Goal: Task Accomplishment & Management: Complete application form

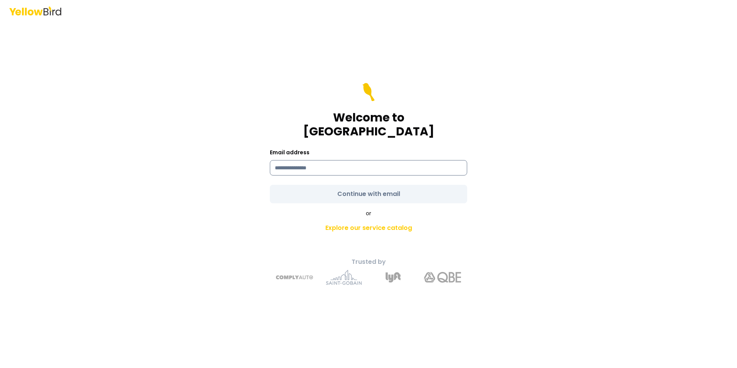
click at [320, 166] on input at bounding box center [368, 167] width 197 height 15
type input "**********"
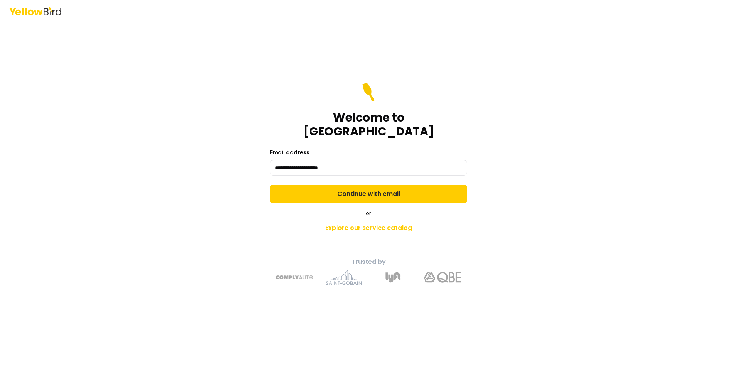
click at [575, 203] on div "**********" at bounding box center [368, 184] width 737 height 368
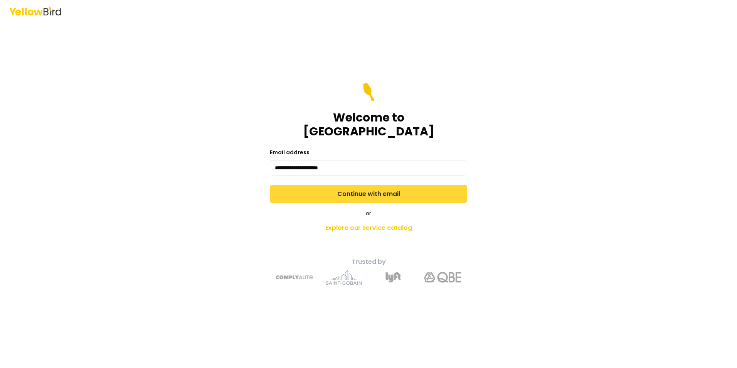
click at [429, 188] on button "Continue with email" at bounding box center [368, 194] width 197 height 19
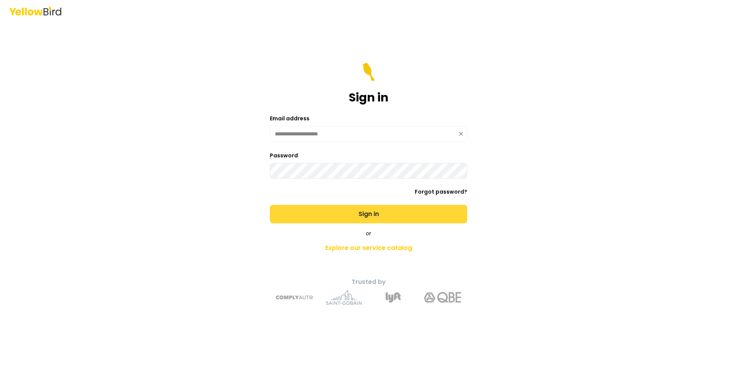
click at [415, 217] on button "Sign in" at bounding box center [368, 214] width 197 height 19
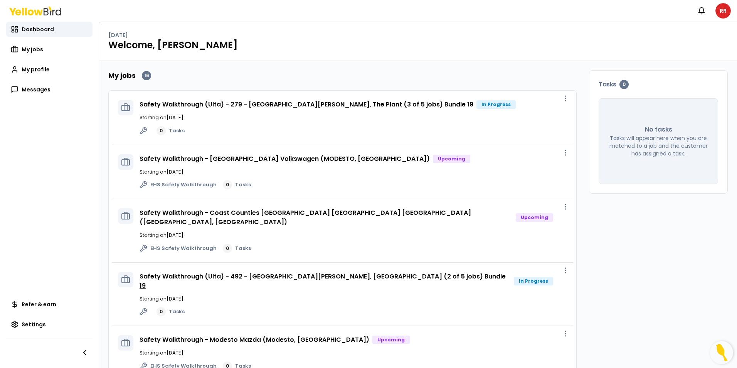
click at [335, 272] on link "Safety Walkthrough (Ulta) - 492 - [GEOGRAPHIC_DATA][PERSON_NAME], [GEOGRAPHIC_D…" at bounding box center [323, 281] width 366 height 18
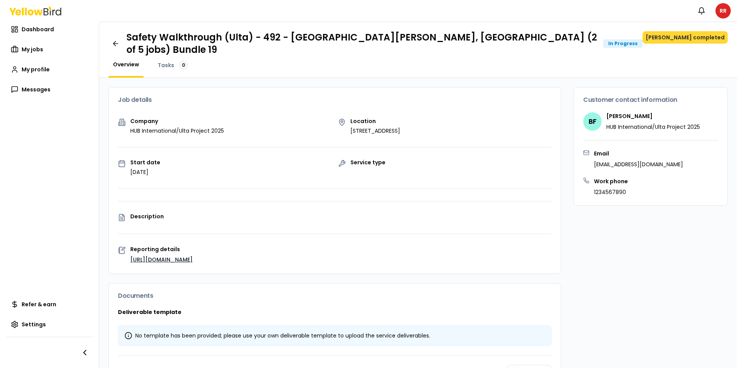
click at [683, 39] on button "[PERSON_NAME] completed" at bounding box center [685, 37] width 85 height 12
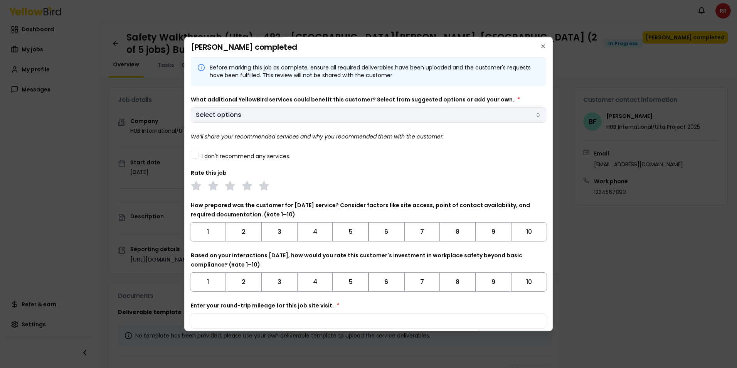
click at [397, 107] on body "Notifications RR Dashboard My jobs My profile Messages Refer & earn Settings Sa…" at bounding box center [368, 184] width 737 height 368
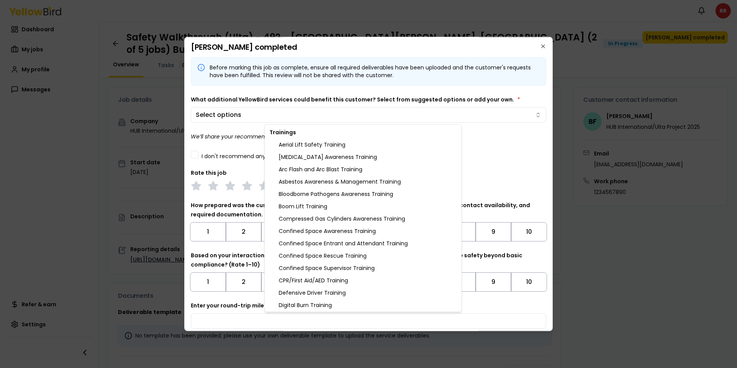
click at [228, 101] on body "Notifications RR Dashboard My jobs My profile Messages Refer & earn Settings Sa…" at bounding box center [368, 184] width 737 height 368
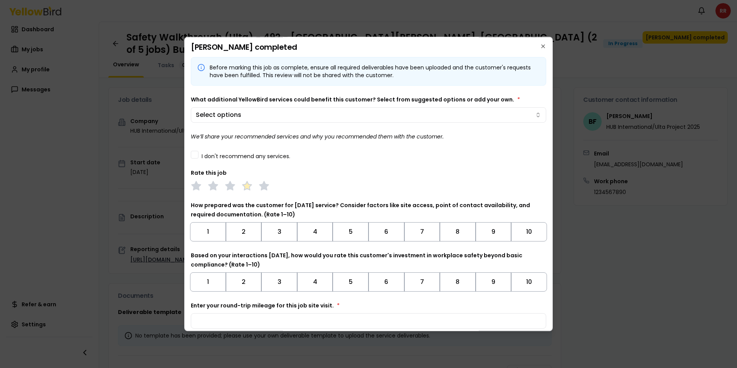
click at [247, 184] on polygon at bounding box center [246, 186] width 9 height 8
click at [197, 155] on button "I don't recommend any services." at bounding box center [195, 155] width 8 height 8
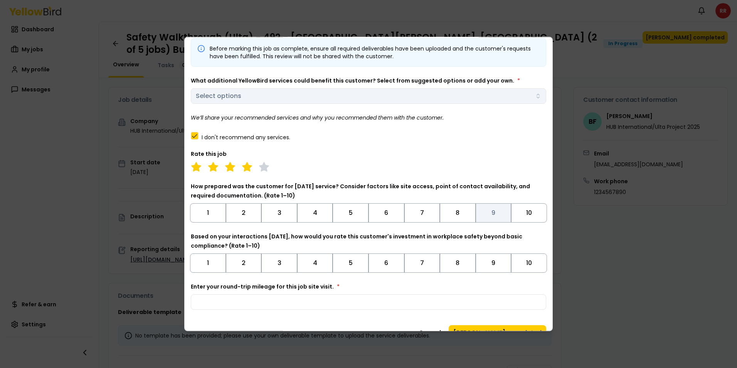
scroll to position [35, 0]
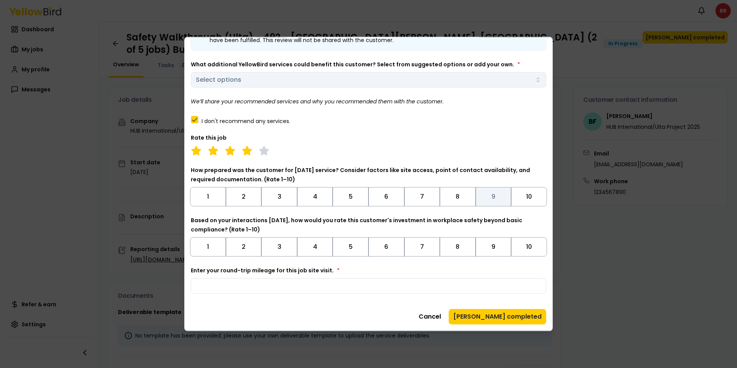
click at [498, 199] on button "9" at bounding box center [494, 196] width 36 height 19
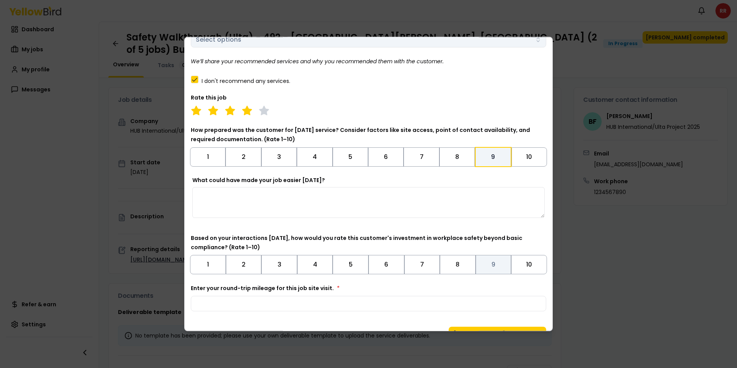
scroll to position [93, 0]
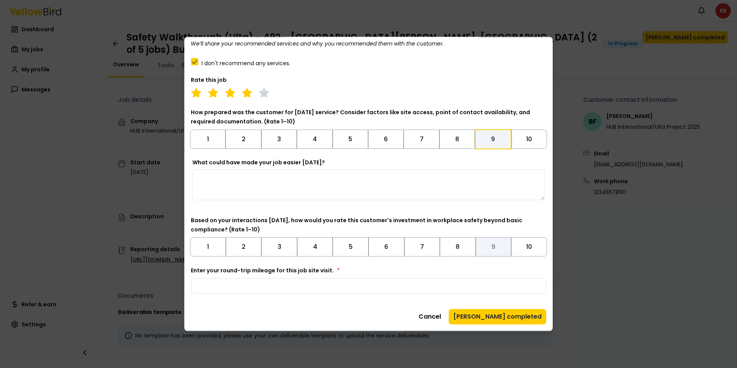
click at [493, 246] on button "9" at bounding box center [494, 246] width 36 height 19
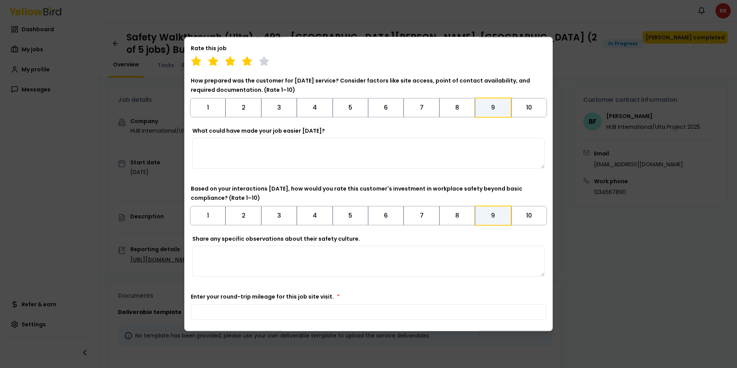
scroll to position [151, 0]
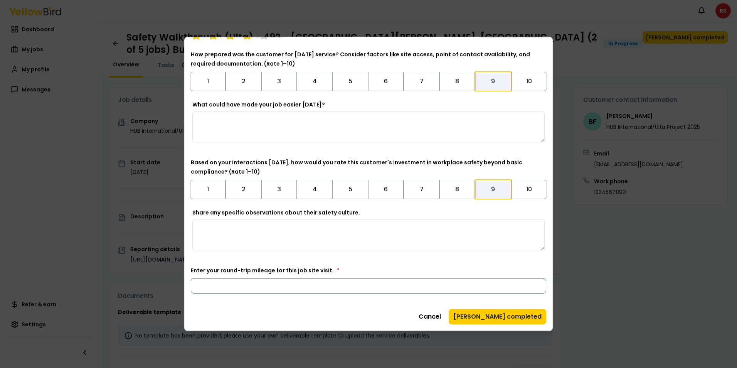
click at [316, 284] on input "Enter your round-trip mileage for this job site visit. *" at bounding box center [368, 285] width 355 height 15
type input "**"
click at [506, 321] on button "[PERSON_NAME] completed" at bounding box center [498, 316] width 98 height 15
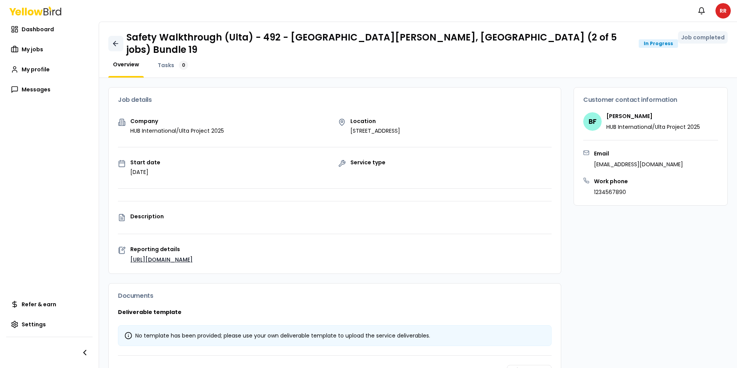
click at [116, 41] on icon at bounding box center [115, 43] width 2 height 5
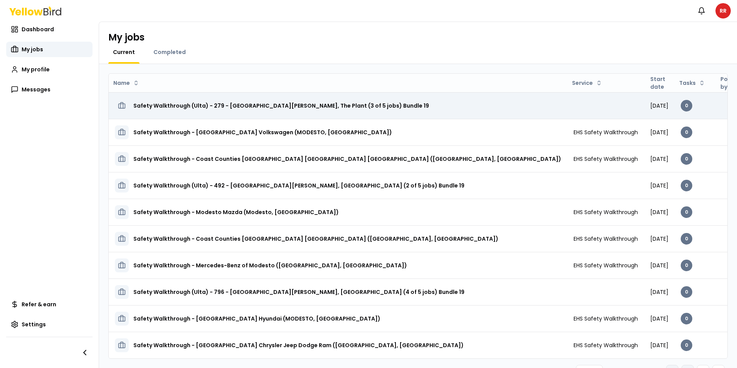
scroll to position [19, 0]
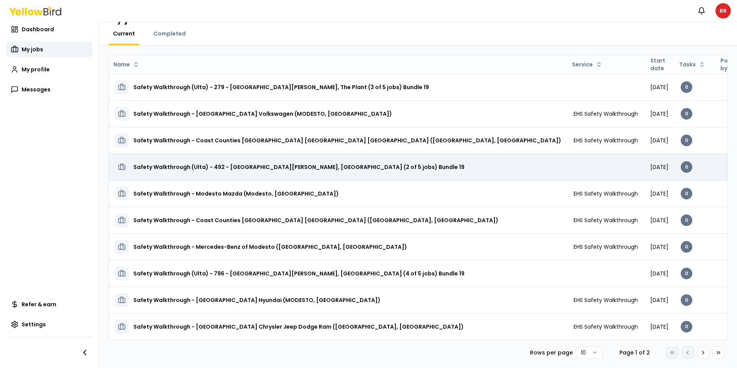
click at [276, 166] on h3 "Safety Walkthrough (Ulta) - 492 - [GEOGRAPHIC_DATA][PERSON_NAME], [GEOGRAPHIC_D…" at bounding box center [298, 167] width 331 height 14
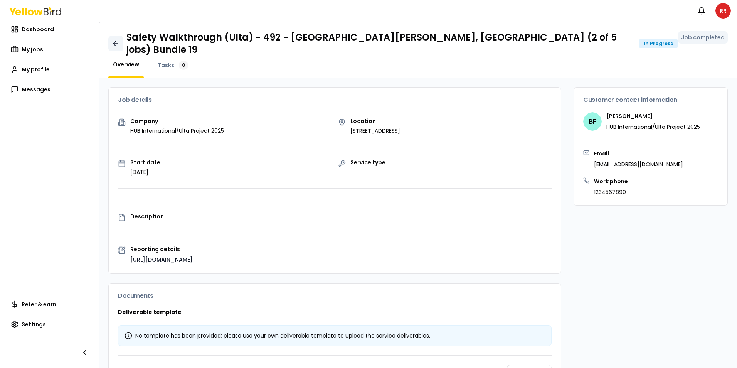
click at [116, 40] on icon at bounding box center [116, 44] width 8 height 8
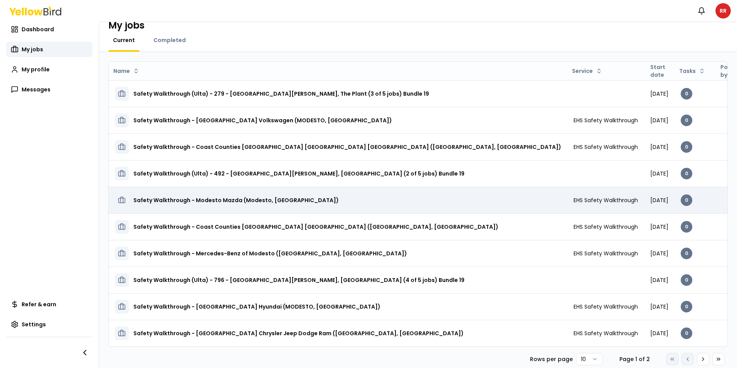
scroll to position [19, 0]
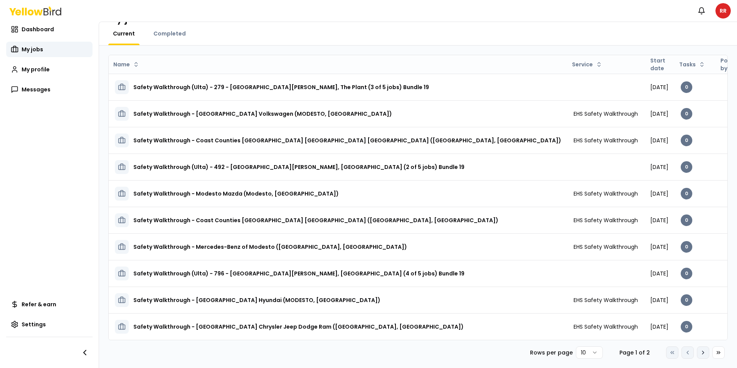
click at [700, 352] on icon at bounding box center [703, 352] width 6 height 6
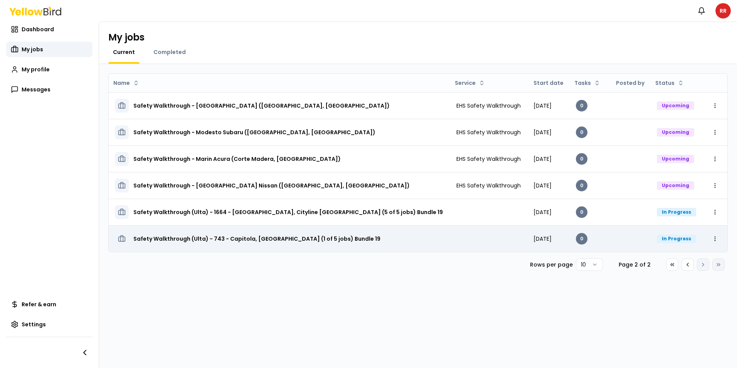
click at [245, 239] on h3 "Safety Walkthrough (Ulta) - 743 - Capitola, [GEOGRAPHIC_DATA] (1 of 5 jobs) Bun…" at bounding box center [256, 239] width 247 height 14
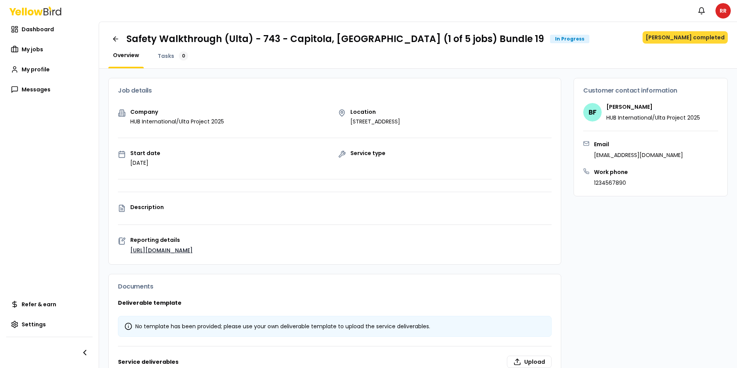
click at [683, 34] on button "[PERSON_NAME] completed" at bounding box center [685, 37] width 85 height 12
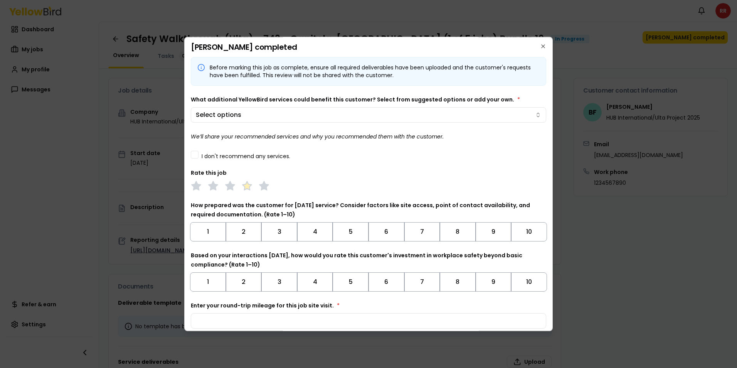
click at [244, 187] on polygon at bounding box center [246, 186] width 9 height 8
click at [192, 158] on button "I don't recommend any services." at bounding box center [195, 155] width 8 height 8
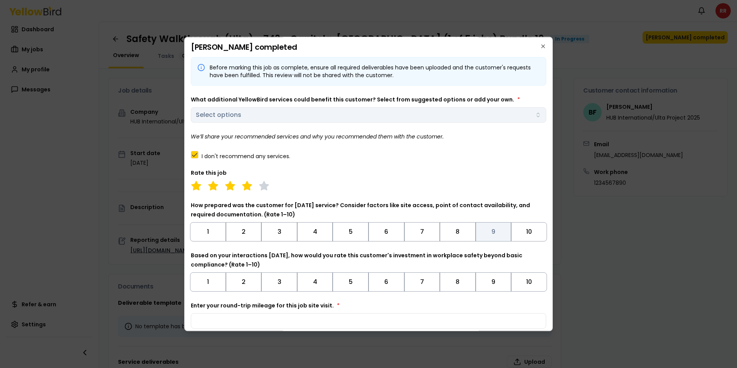
click at [490, 237] on button "9" at bounding box center [494, 231] width 36 height 19
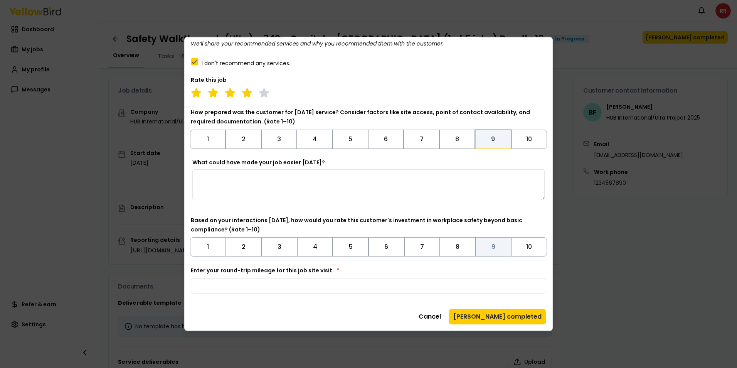
click at [487, 249] on button "9" at bounding box center [494, 246] width 36 height 19
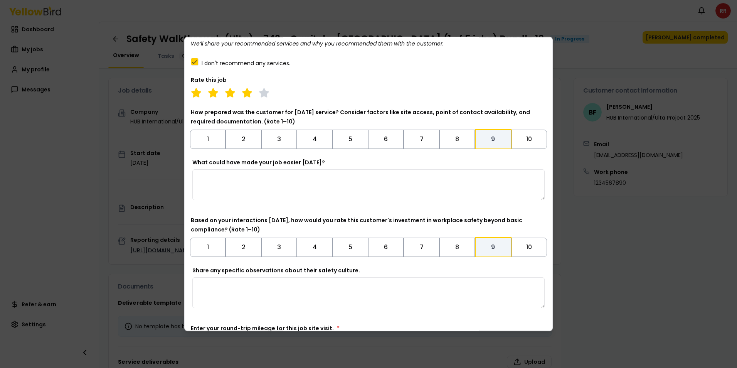
scroll to position [151, 0]
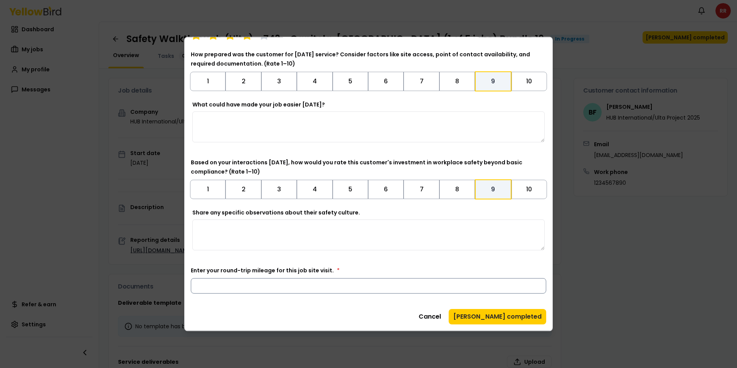
click at [250, 285] on input "Enter your round-trip mileage for this job site visit. *" at bounding box center [368, 285] width 355 height 15
type input "***"
click at [294, 313] on div "Cancel Mark job completed" at bounding box center [368, 316] width 355 height 15
click at [508, 316] on button "[PERSON_NAME] completed" at bounding box center [498, 316] width 98 height 15
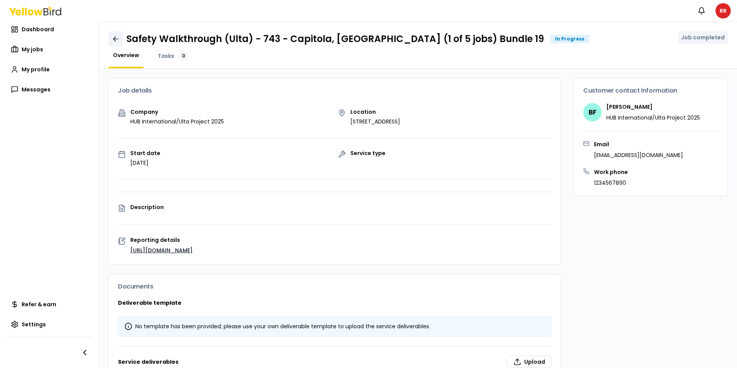
click at [113, 36] on icon at bounding box center [116, 39] width 8 height 8
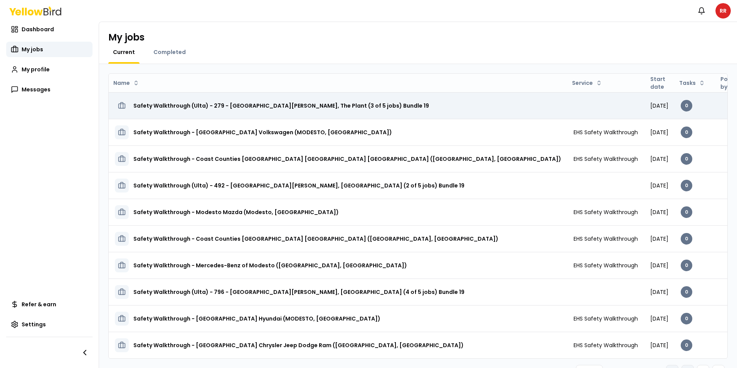
click at [249, 106] on h3 "Safety Walkthrough (Ulta) - 279 - [GEOGRAPHIC_DATA][PERSON_NAME], The Plant (3 …" at bounding box center [281, 106] width 296 height 14
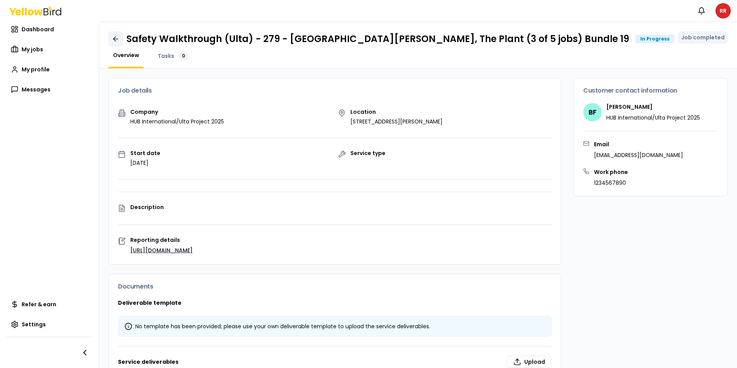
click at [117, 39] on icon at bounding box center [116, 39] width 8 height 8
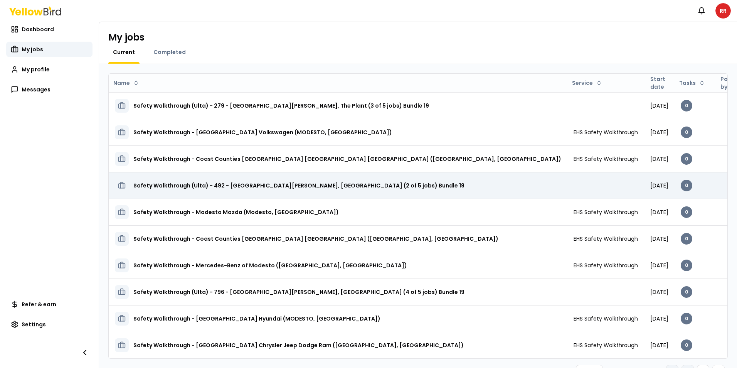
click at [252, 184] on h3 "Safety Walkthrough (Ulta) - 492 - [GEOGRAPHIC_DATA][PERSON_NAME], [GEOGRAPHIC_D…" at bounding box center [298, 185] width 331 height 14
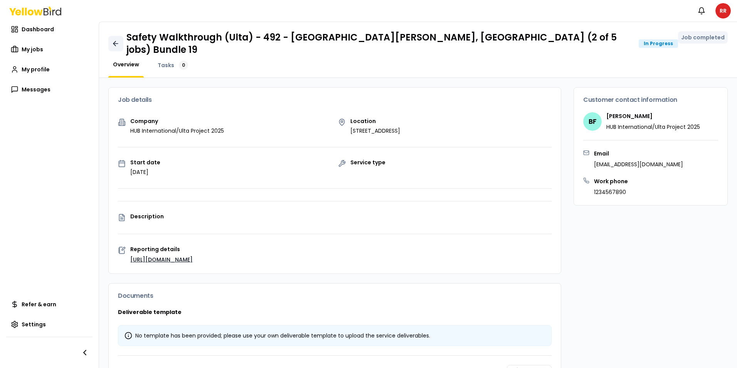
click at [113, 40] on icon at bounding box center [116, 44] width 8 height 8
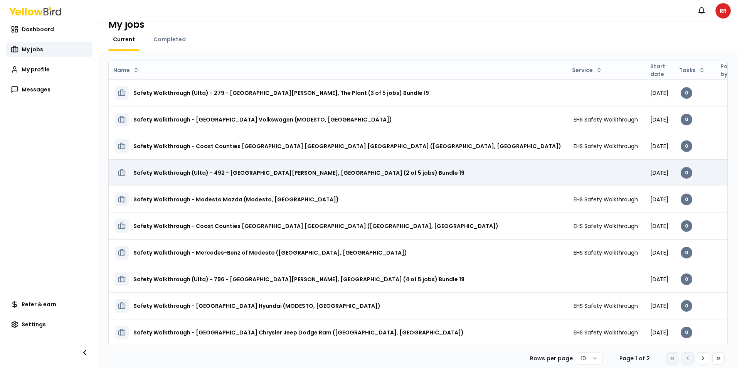
scroll to position [19, 0]
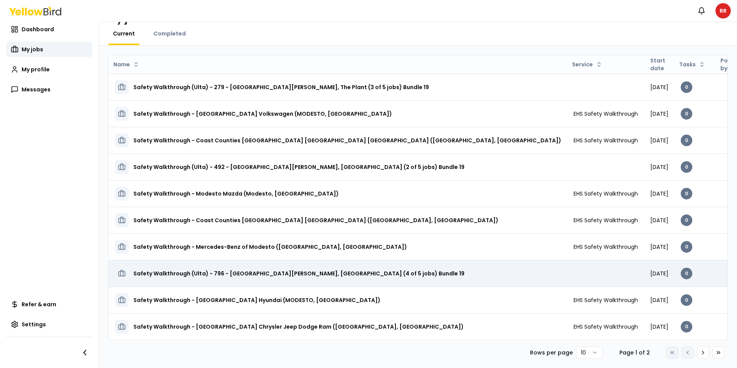
click at [320, 274] on h3 "Safety Walkthrough (Ulta) - 796 - [GEOGRAPHIC_DATA][PERSON_NAME], [GEOGRAPHIC_D…" at bounding box center [298, 273] width 331 height 14
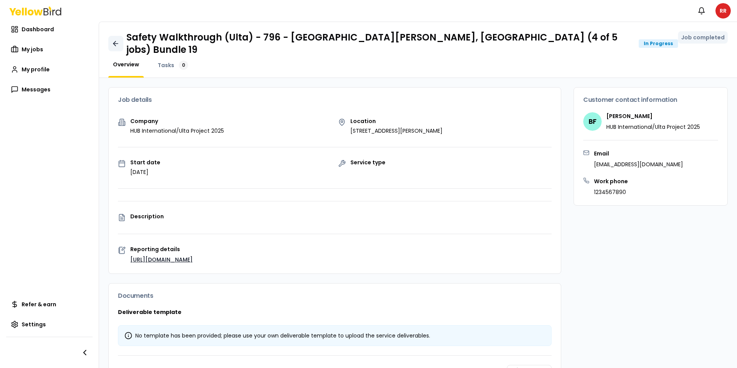
click at [115, 41] on icon at bounding box center [115, 43] width 2 height 5
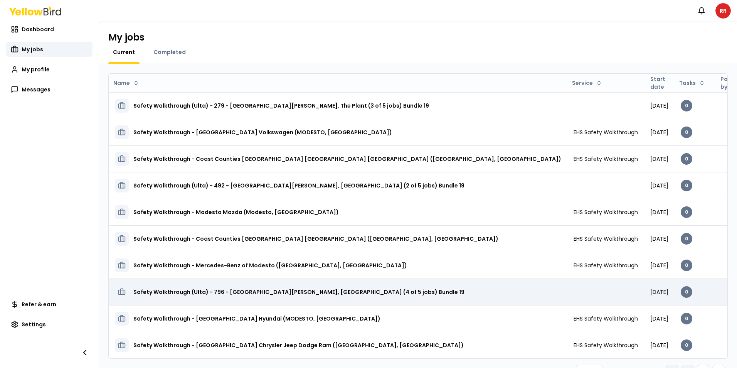
scroll to position [19, 0]
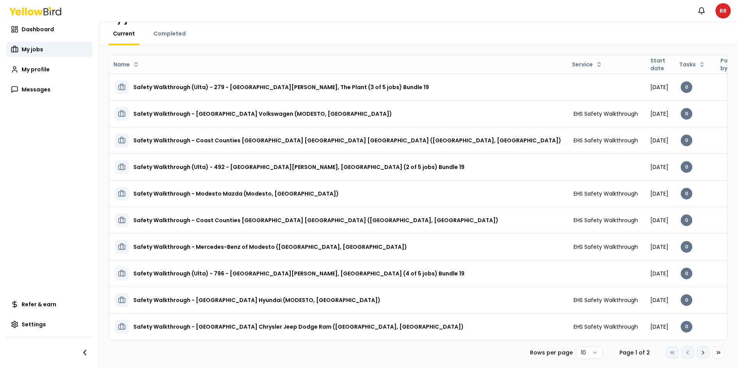
click at [700, 353] on icon at bounding box center [703, 352] width 6 height 6
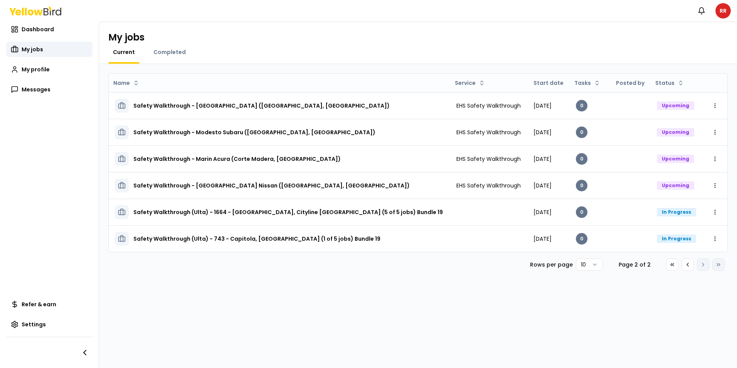
scroll to position [0, 0]
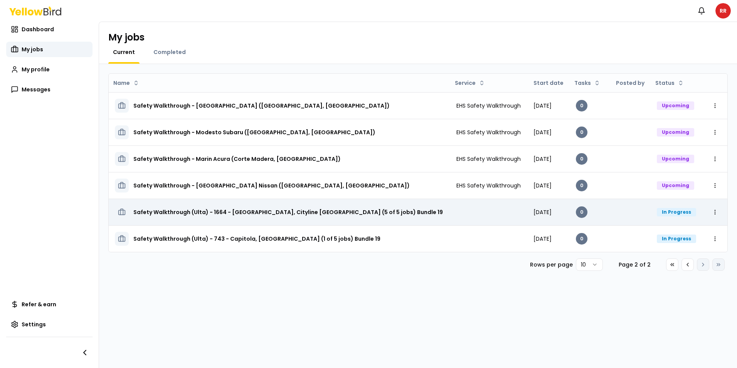
click at [246, 214] on h3 "Safety Walkthrough (Ulta) - 1664 - [GEOGRAPHIC_DATA], Cityline [GEOGRAPHIC_DATA…" at bounding box center [288, 212] width 310 height 14
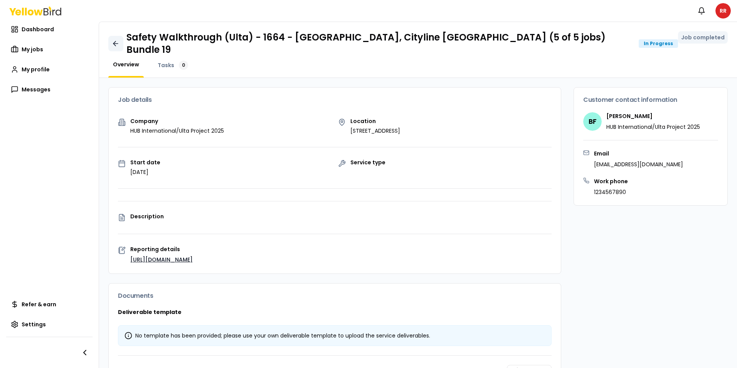
click at [111, 37] on link at bounding box center [115, 43] width 15 height 15
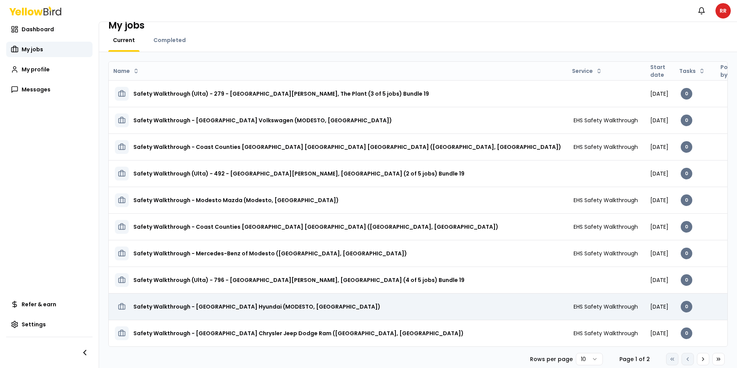
scroll to position [19, 0]
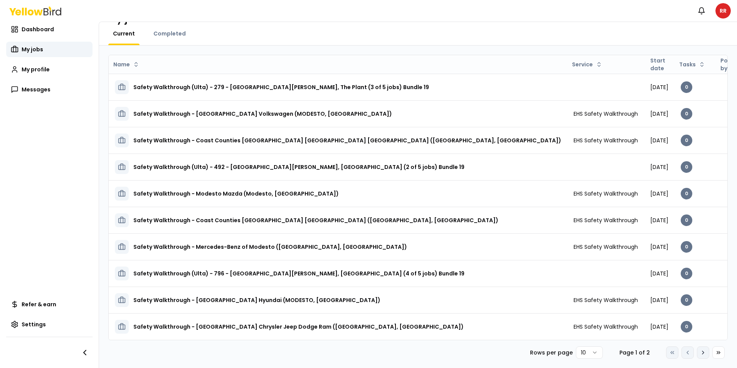
click at [702, 351] on icon at bounding box center [703, 352] width 2 height 3
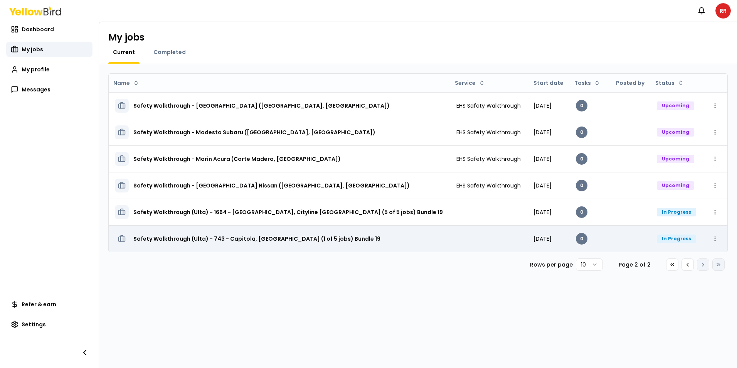
click at [231, 237] on h3 "Safety Walkthrough (Ulta) - 743 - Capitola, [GEOGRAPHIC_DATA] (1 of 5 jobs) Bun…" at bounding box center [256, 239] width 247 height 14
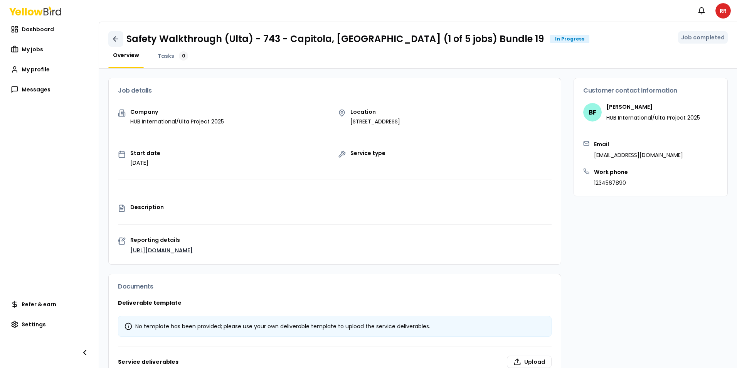
click at [114, 39] on icon at bounding box center [116, 39] width 5 height 0
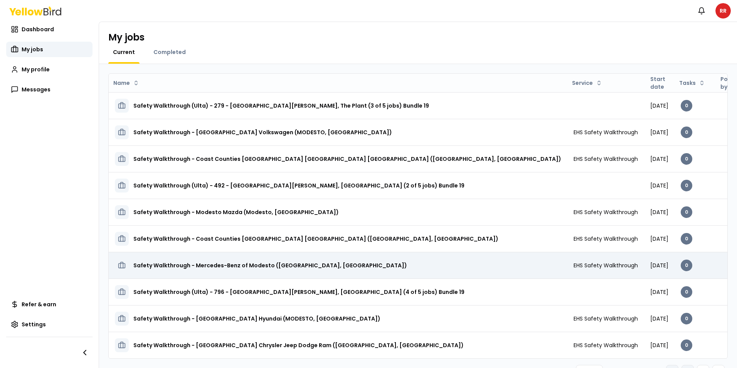
scroll to position [19, 0]
